Goal: Obtain resource: Download file/media

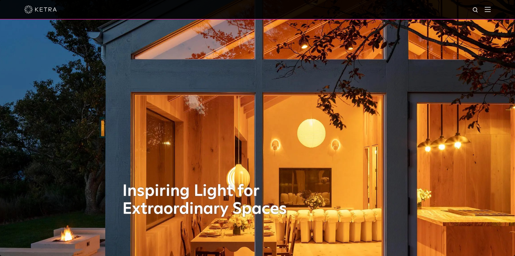
click at [496, 12] on div at bounding box center [257, 9] width 515 height 19
click at [491, 10] on img at bounding box center [488, 9] width 6 height 5
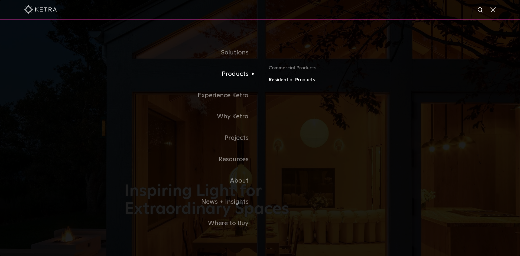
click at [284, 84] on link "Residential Products" at bounding box center [331, 80] width 127 height 8
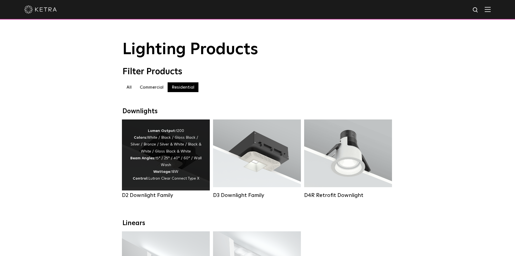
click at [169, 153] on div "Lumen Output: 1200 Colors: White / Black / Gloss Black / Silver / Bronze / Silv…" at bounding box center [166, 154] width 72 height 55
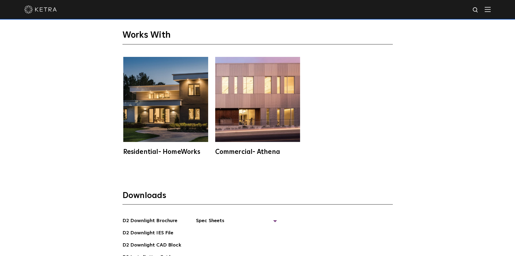
scroll to position [1596, 0]
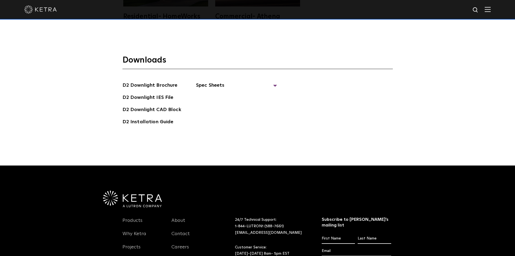
click at [227, 85] on ul "Spec Sheets D2 Fixed Downlight Spec Sheet D2 Adjustable Downlight Spec Sheet D2…" at bounding box center [229, 105] width 96 height 48
click at [211, 81] on span "Spec Sheets" at bounding box center [236, 87] width 81 height 12
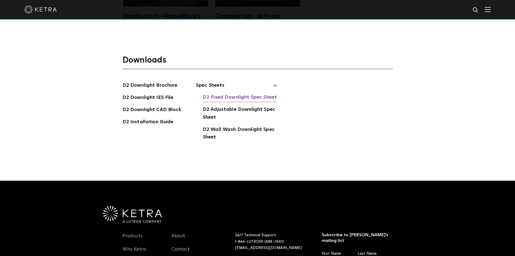
click at [225, 93] on link "D2 Fixed Downlight Spec Sheet" at bounding box center [240, 97] width 74 height 9
drag, startPoint x: 260, startPoint y: 89, endPoint x: 258, endPoint y: 87, distance: 3.6
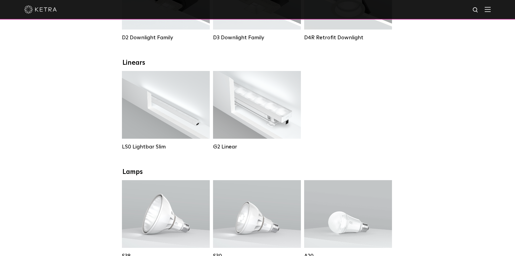
scroll to position [54, 0]
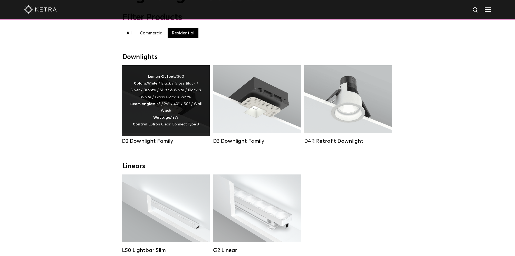
click at [165, 93] on div "Lumen Output: 1200 Colors: White / Black / Gloss Black / Silver / Bronze / Silv…" at bounding box center [166, 100] width 72 height 55
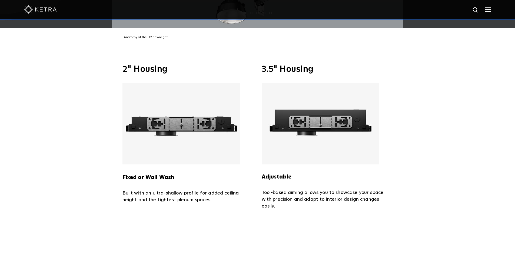
scroll to position [1245, 0]
